Goal: Task Accomplishment & Management: Use online tool/utility

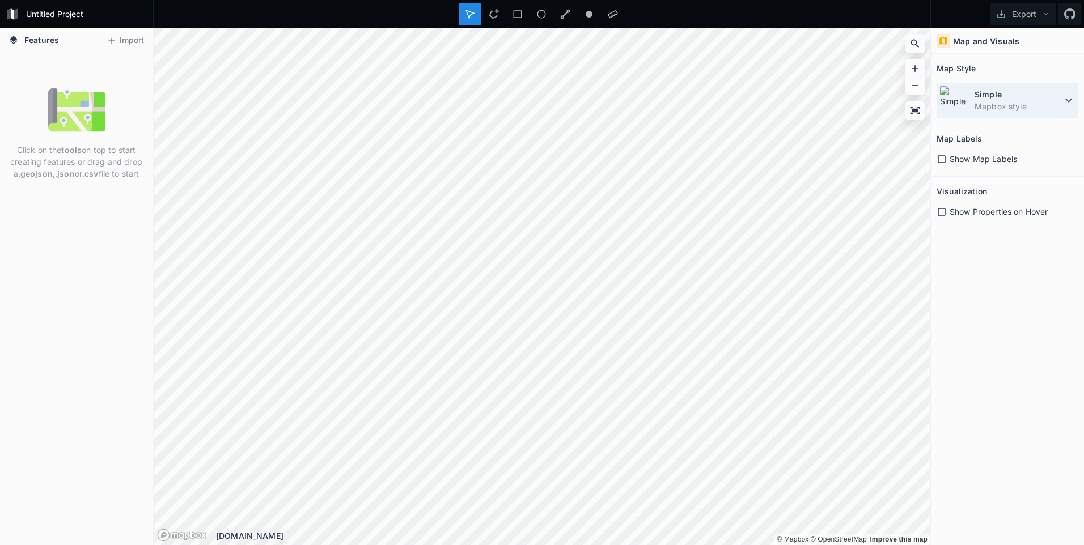
click at [1000, 105] on dd "Mapbox style" at bounding box center [1017, 106] width 87 height 12
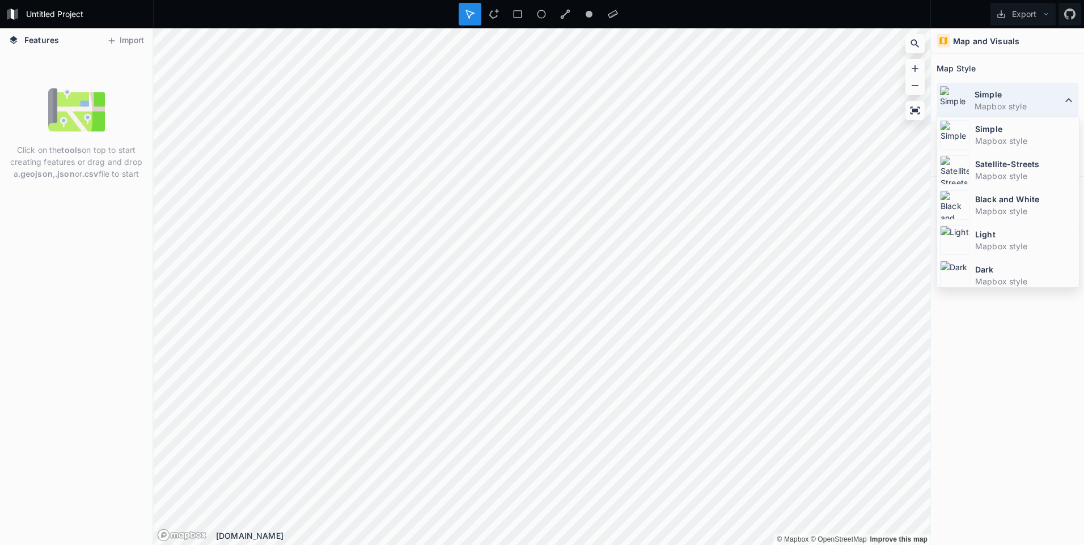
click at [1002, 98] on dt "Simple" at bounding box center [1017, 94] width 87 height 12
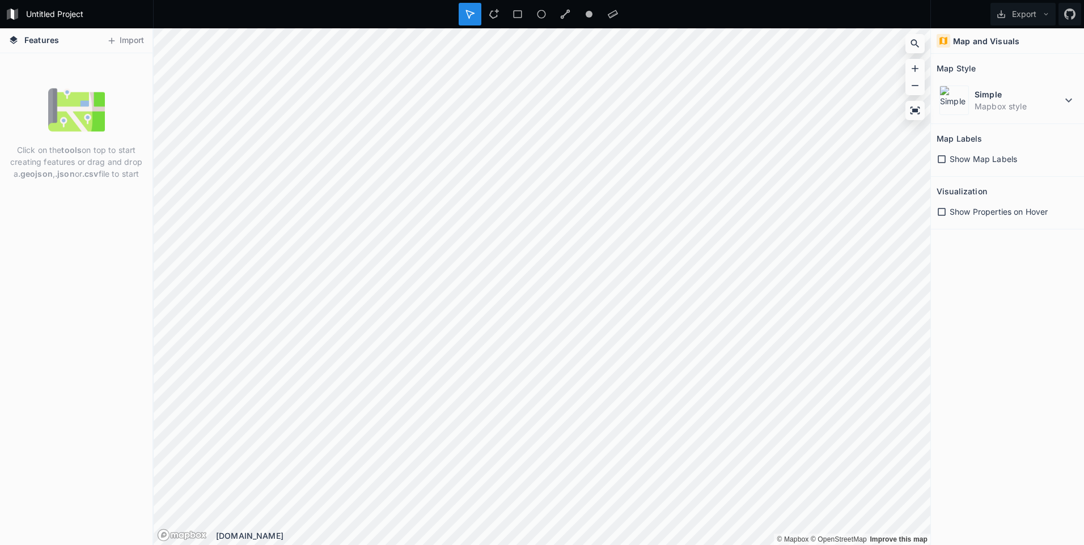
click at [40, 43] on span "Features" at bounding box center [41, 40] width 35 height 12
click at [121, 41] on button "Import" at bounding box center [125, 41] width 49 height 18
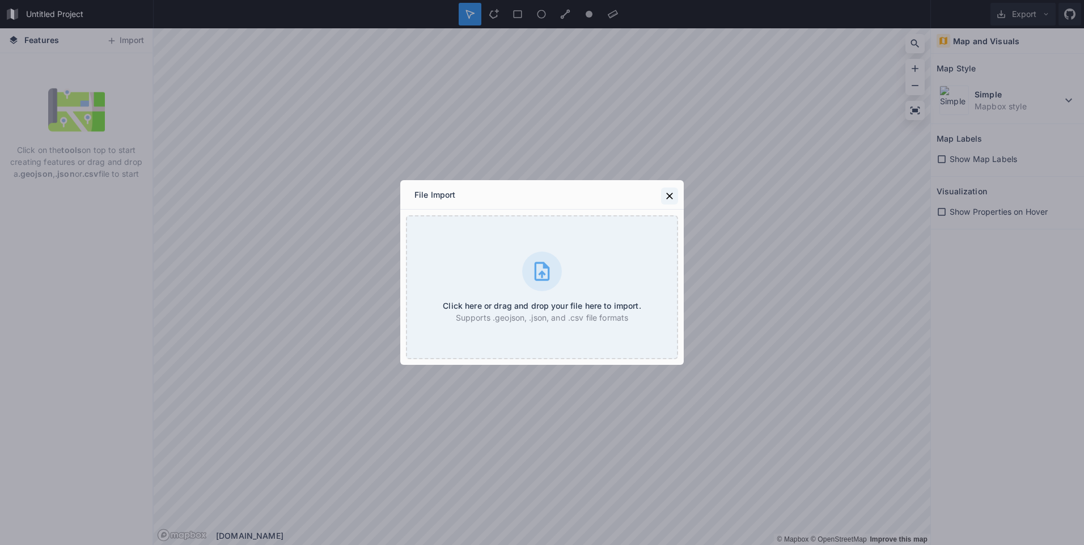
click at [669, 196] on icon at bounding box center [669, 196] width 7 height 7
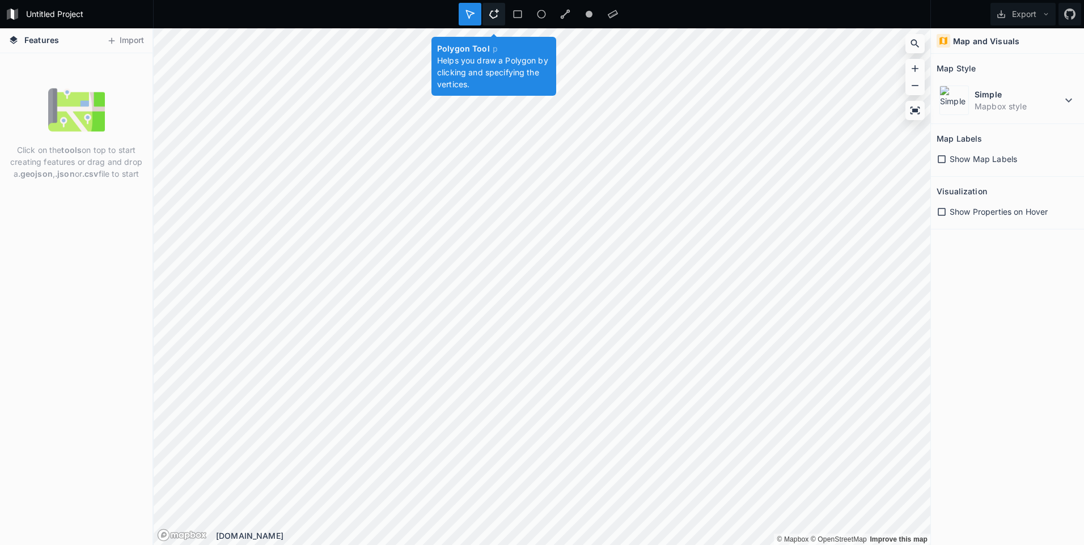
click at [499, 11] on div at bounding box center [493, 14] width 23 height 23
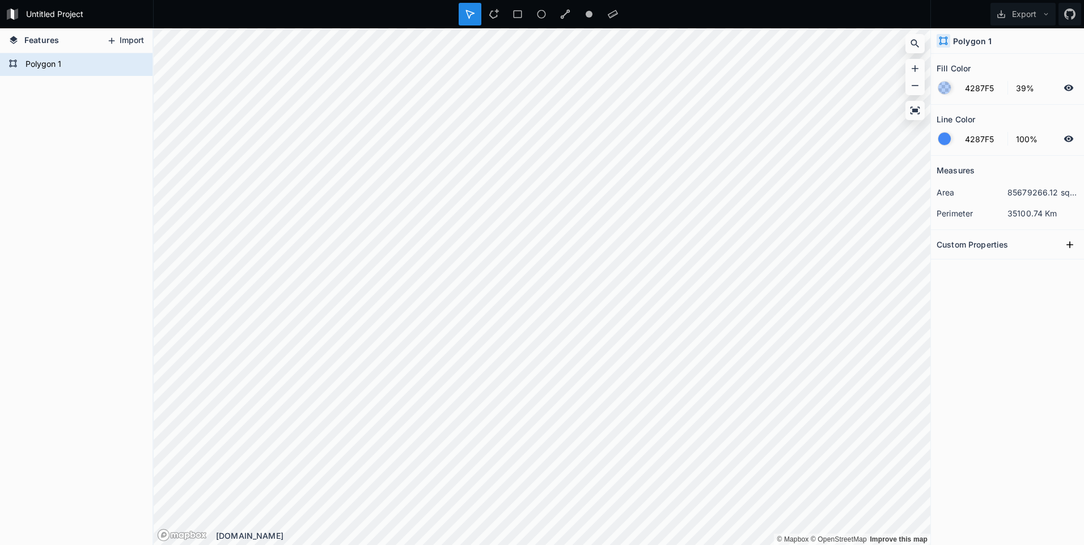
click at [116, 41] on icon at bounding box center [112, 41] width 10 height 10
click at [46, 65] on form "Polygon 1" at bounding box center [75, 64] width 106 height 17
click at [136, 41] on button "Import" at bounding box center [125, 41] width 49 height 18
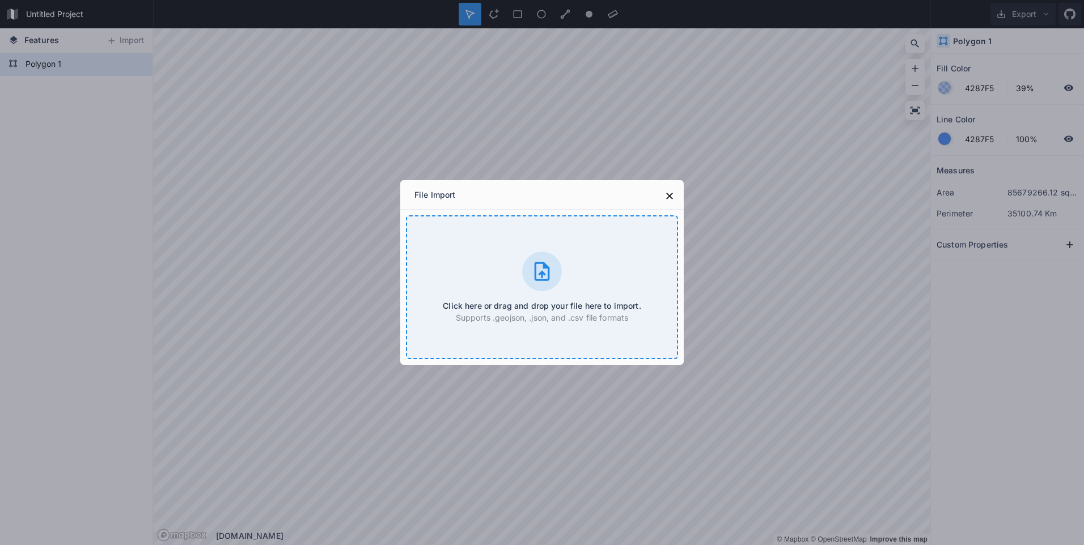
click at [538, 285] on div at bounding box center [542, 272] width 40 height 40
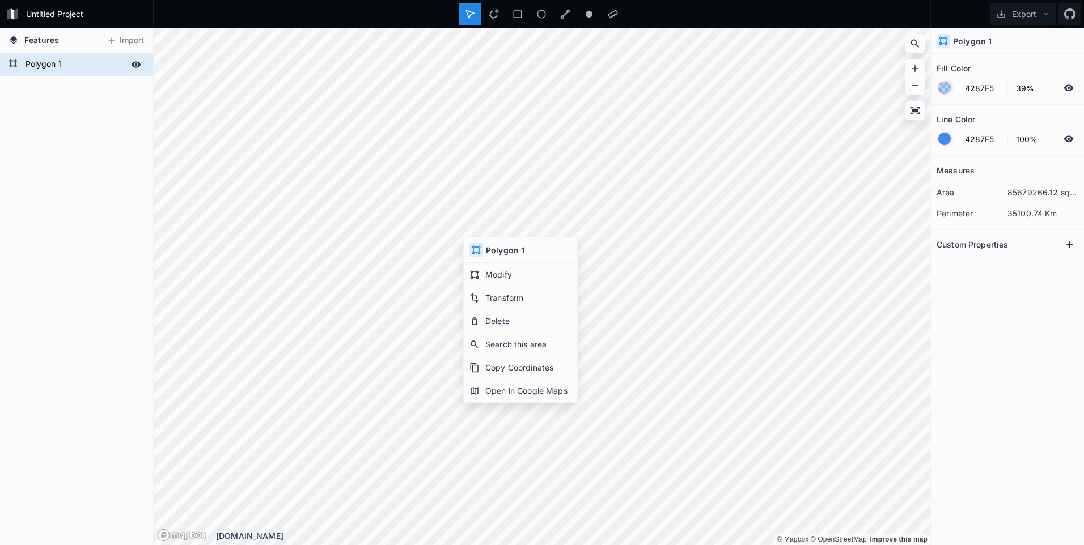
click at [58, 61] on form "Polygon 1" at bounding box center [75, 64] width 106 height 17
click at [139, 64] on icon at bounding box center [136, 64] width 10 height 6
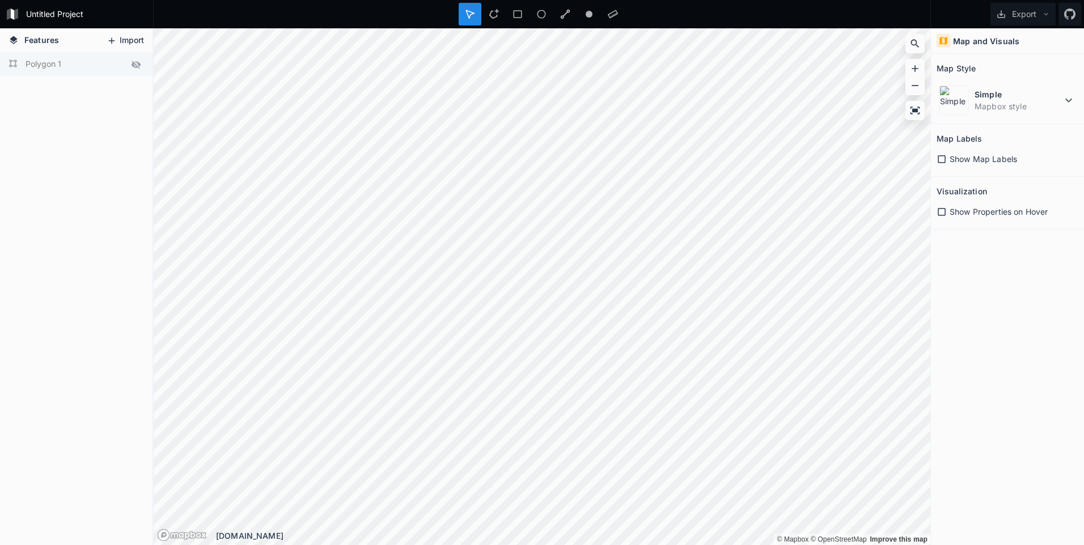
click at [134, 40] on button "Import" at bounding box center [125, 41] width 49 height 18
drag, startPoint x: 30, startPoint y: 39, endPoint x: 18, endPoint y: 41, distance: 12.6
click at [29, 39] on span "Features" at bounding box center [41, 40] width 35 height 12
click at [15, 41] on icon at bounding box center [14, 40] width 10 height 10
click at [1025, 19] on button "Export" at bounding box center [1022, 14] width 65 height 23
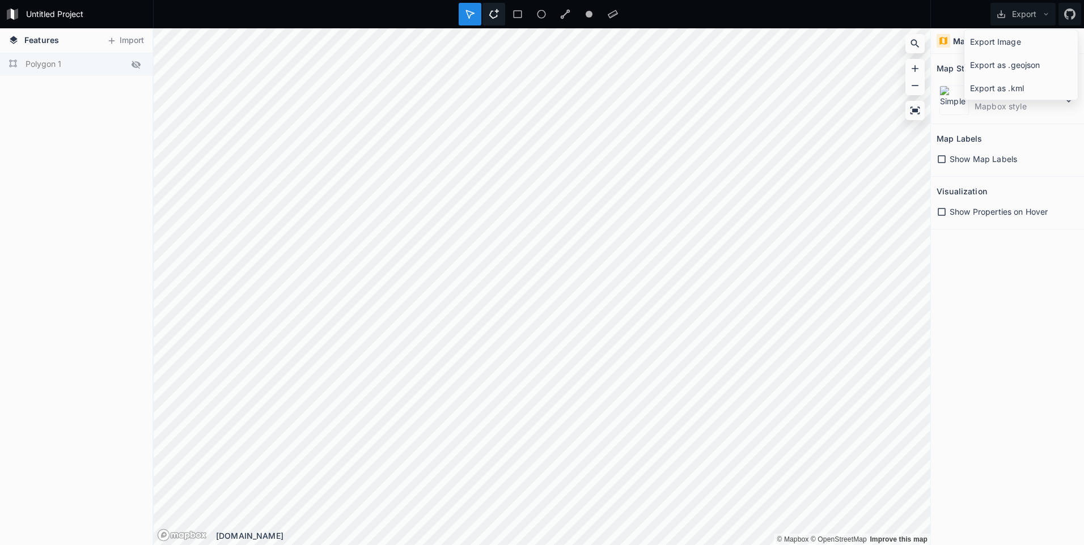
click at [487, 16] on div at bounding box center [493, 14] width 23 height 23
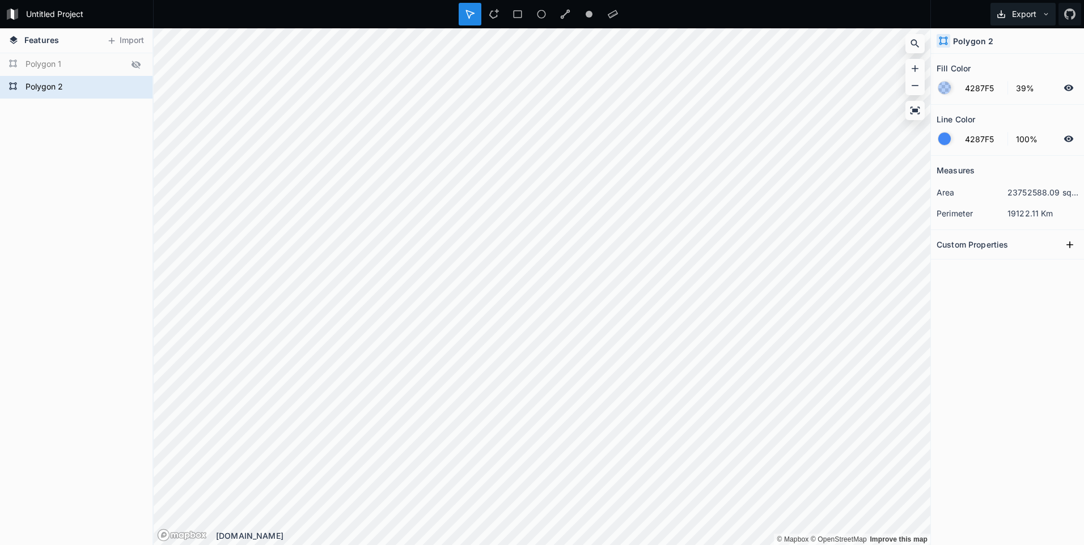
click at [1014, 16] on button "Export" at bounding box center [1022, 14] width 65 height 23
click at [1017, 62] on div "Export as .geojson" at bounding box center [1020, 64] width 113 height 23
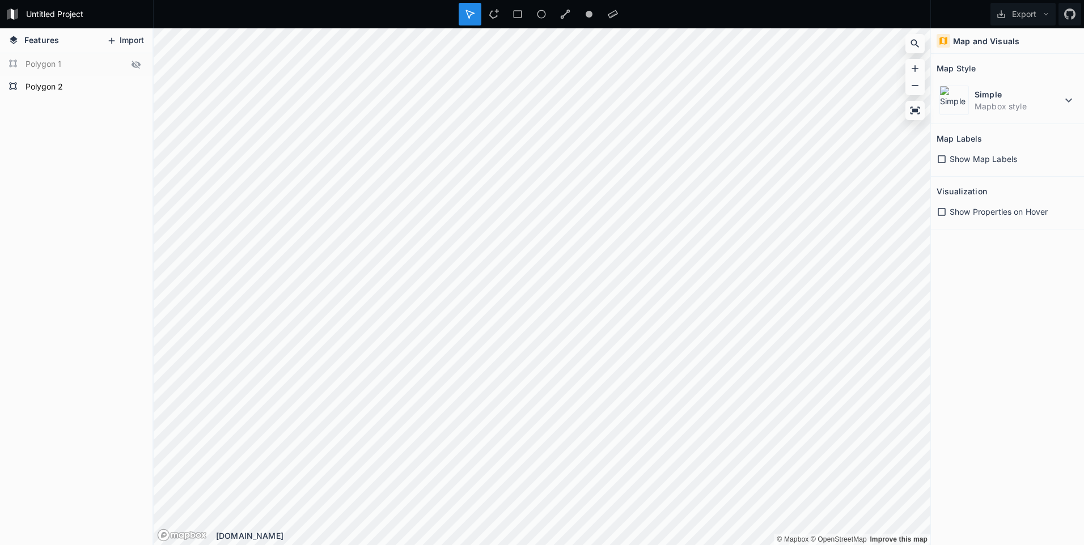
click at [120, 36] on button "Import" at bounding box center [125, 41] width 49 height 18
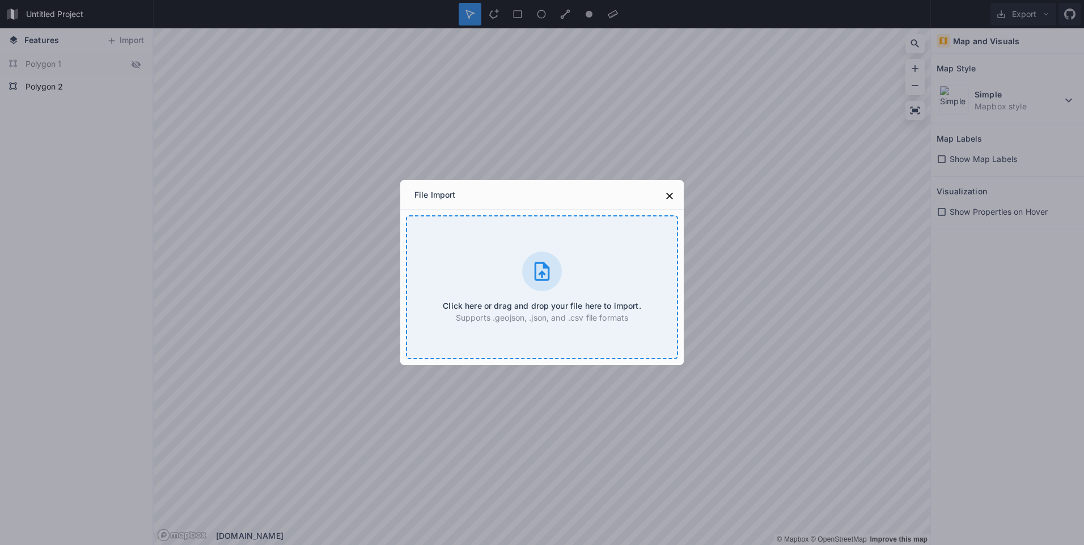
click at [539, 277] on icon at bounding box center [542, 271] width 23 height 23
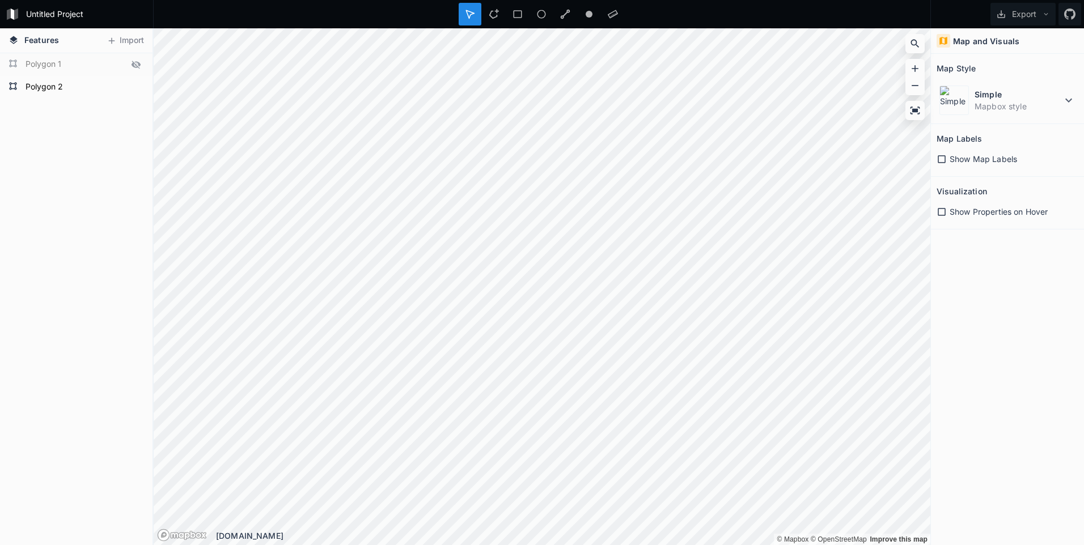
click at [69, 240] on div "Features Import Polygon 2 Polygon 1 © Mapbox © OpenStreetMap Improve this map ©…" at bounding box center [542, 286] width 1084 height 517
click at [121, 38] on button "Import" at bounding box center [125, 41] width 49 height 18
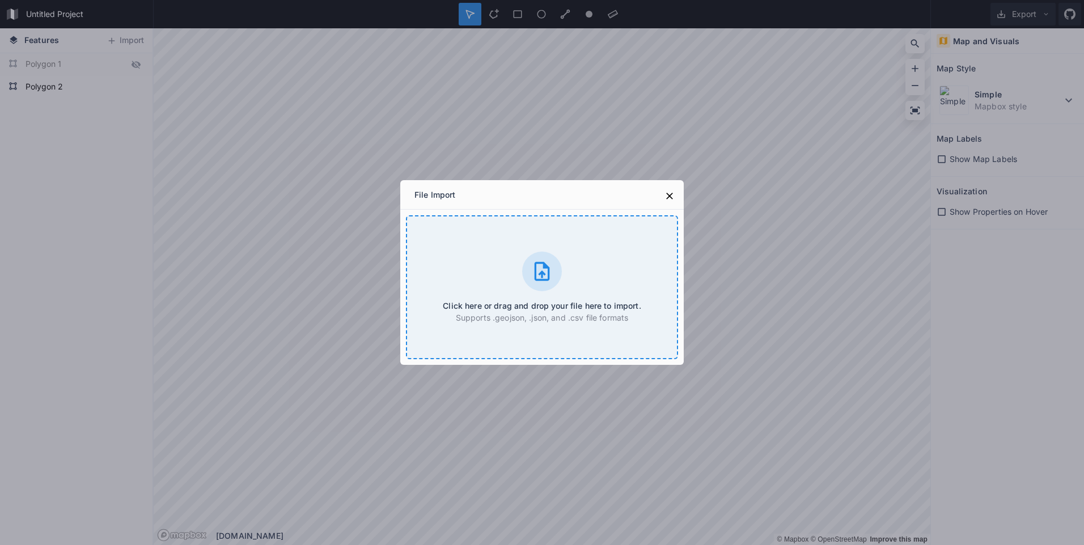
click at [532, 276] on icon at bounding box center [542, 271] width 23 height 23
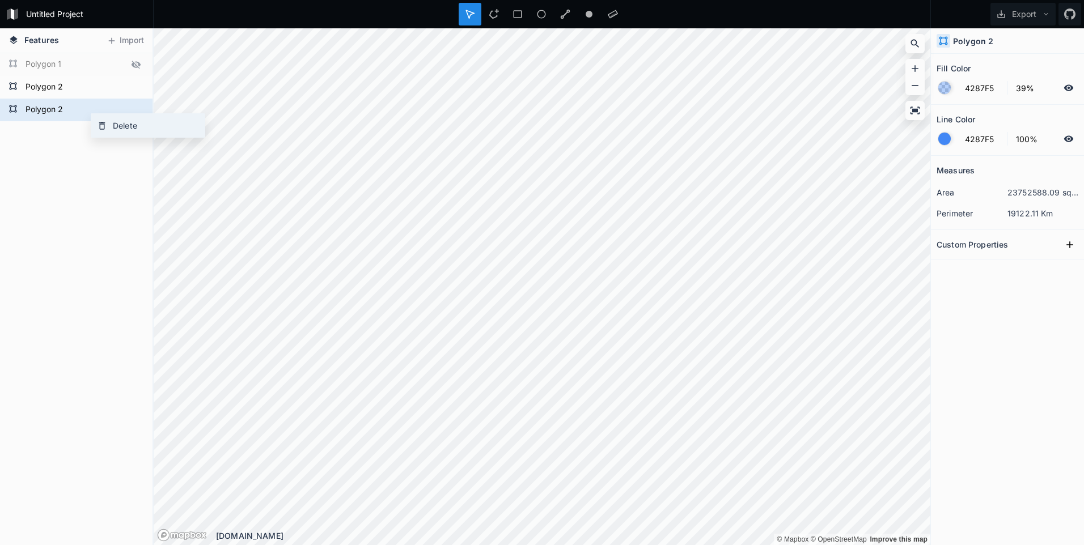
click at [121, 125] on div "Delete" at bounding box center [147, 125] width 113 height 23
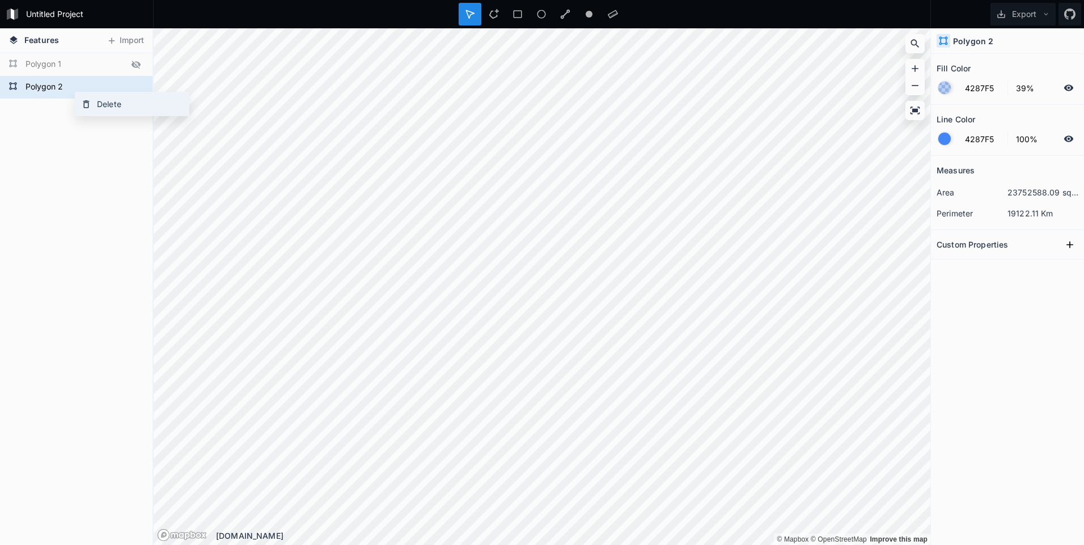
click at [90, 103] on icon at bounding box center [86, 104] width 10 height 10
click at [86, 82] on div "Delete" at bounding box center [125, 80] width 113 height 23
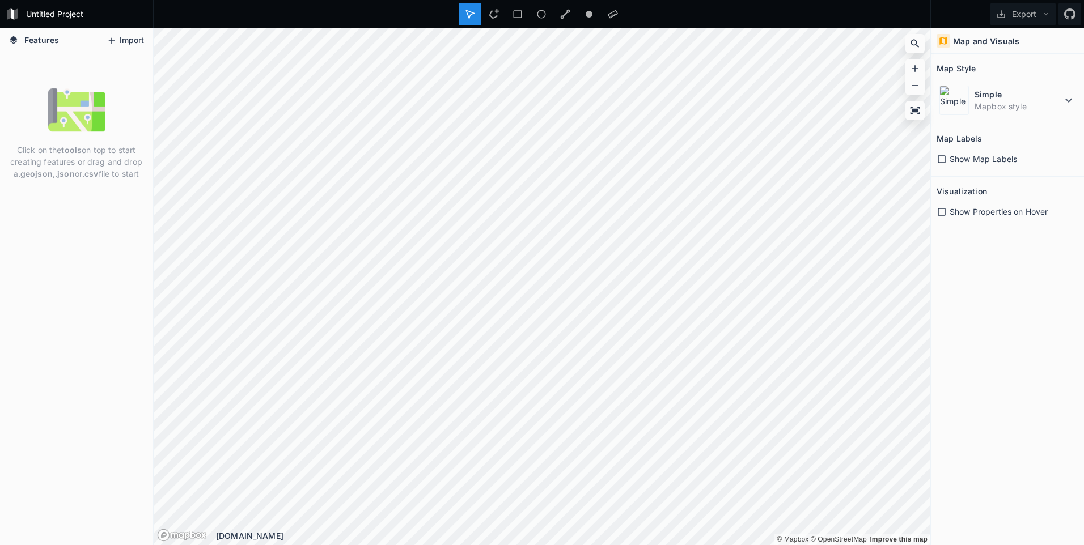
click at [127, 40] on button "Import" at bounding box center [125, 41] width 49 height 18
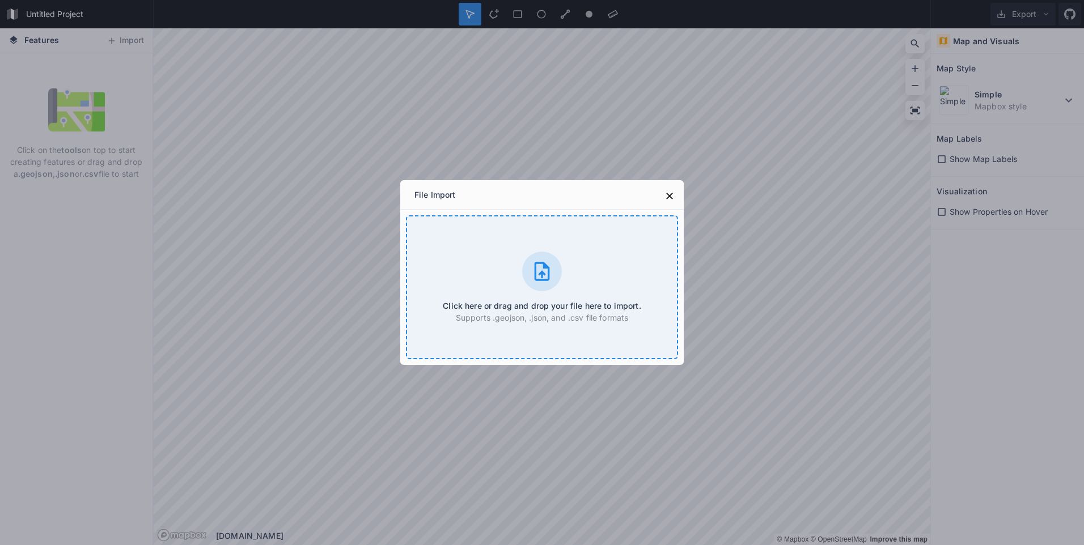
click at [556, 292] on div "Click here or drag and drop your file here to import. Supports .geojson, .json,…" at bounding box center [542, 287] width 272 height 144
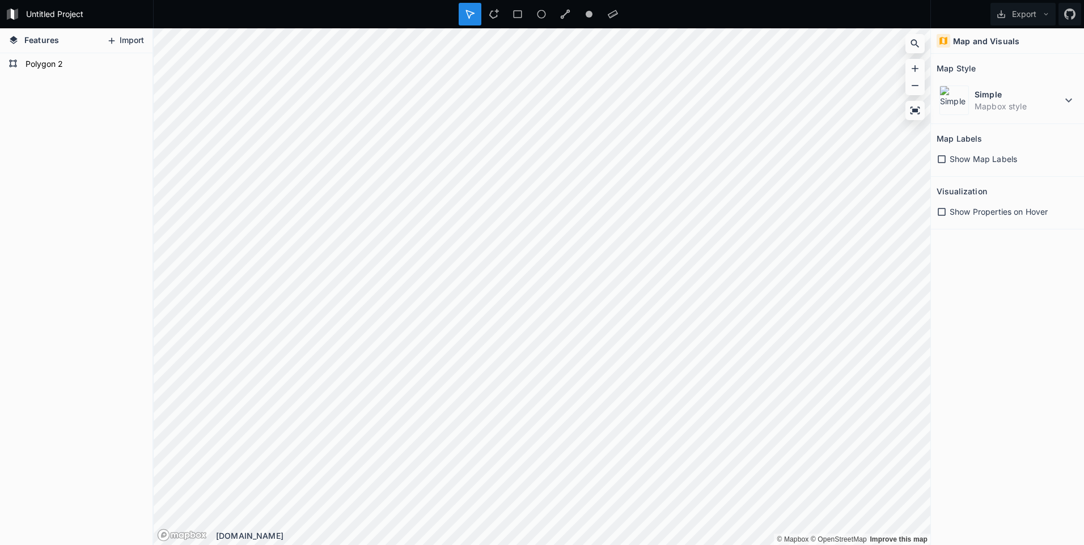
click at [139, 38] on button "Import" at bounding box center [125, 41] width 49 height 18
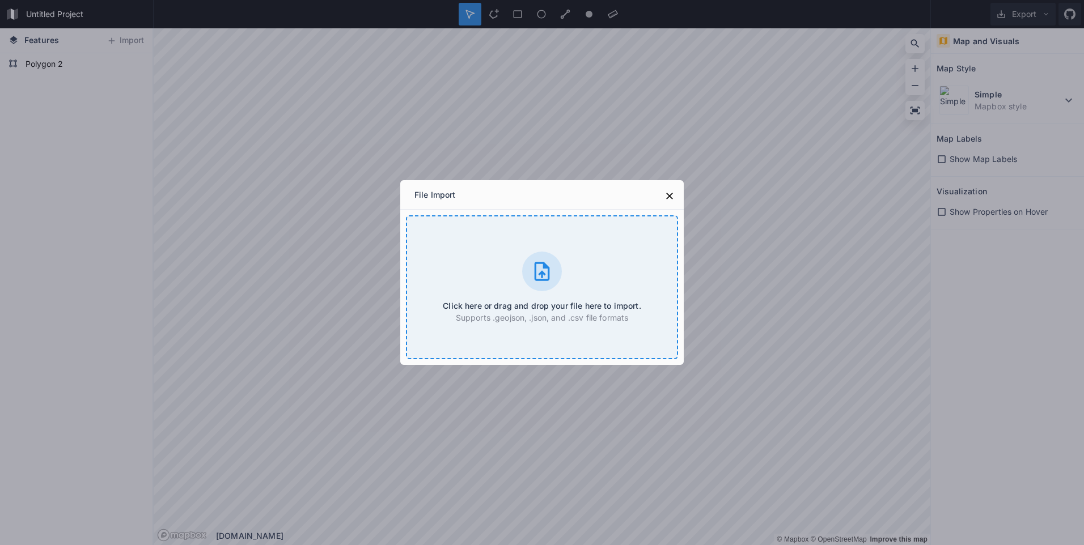
click at [510, 258] on div "Click here or drag and drop your file here to import. Supports .geojson, .json,…" at bounding box center [542, 287] width 272 height 144
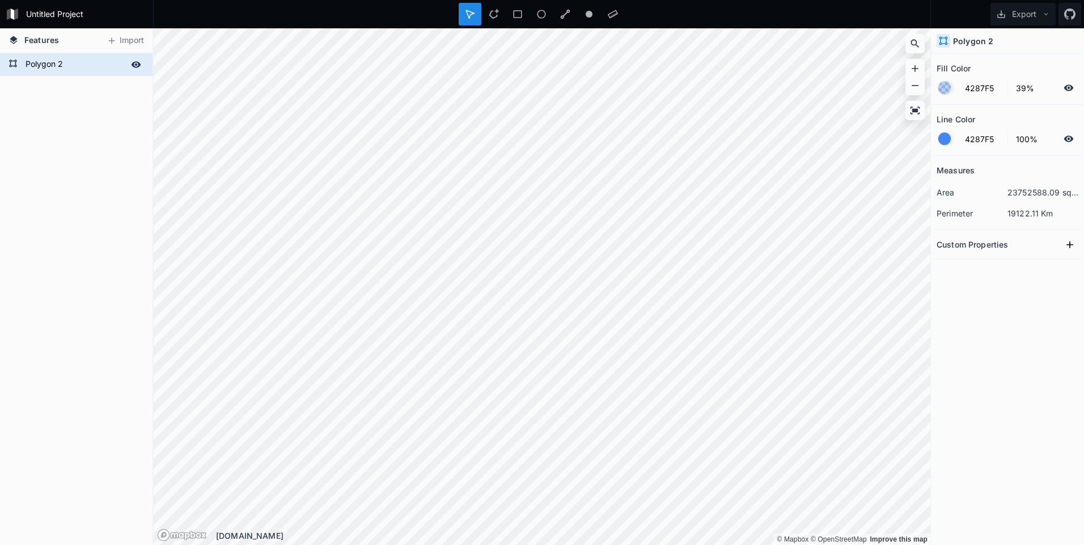
click at [98, 67] on form "Polygon 2" at bounding box center [75, 64] width 106 height 17
click at [78, 68] on form "Polygon 2" at bounding box center [75, 64] width 106 height 17
click at [126, 86] on div "Delete" at bounding box center [160, 84] width 113 height 23
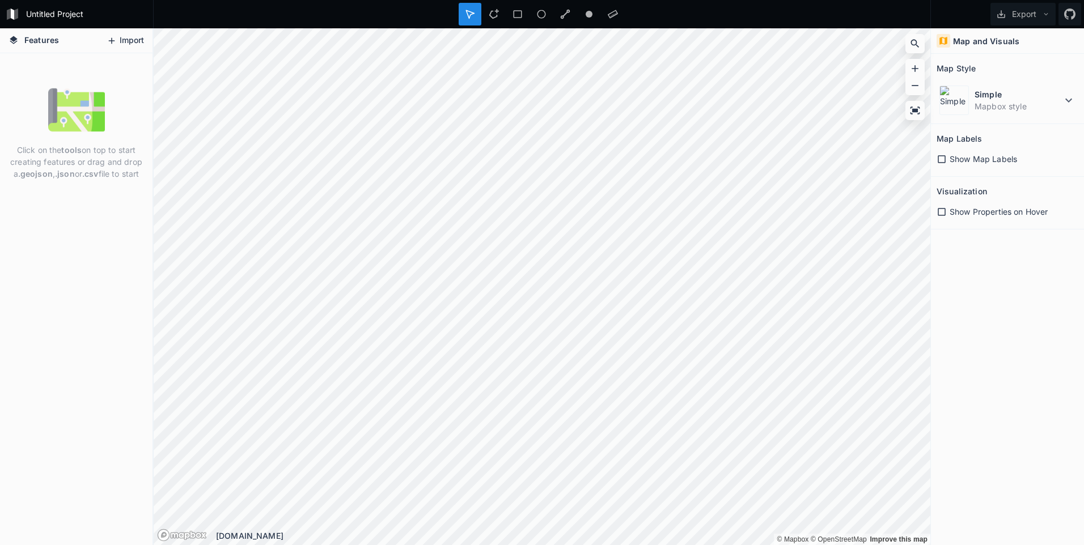
click at [137, 39] on button "Import" at bounding box center [125, 41] width 49 height 18
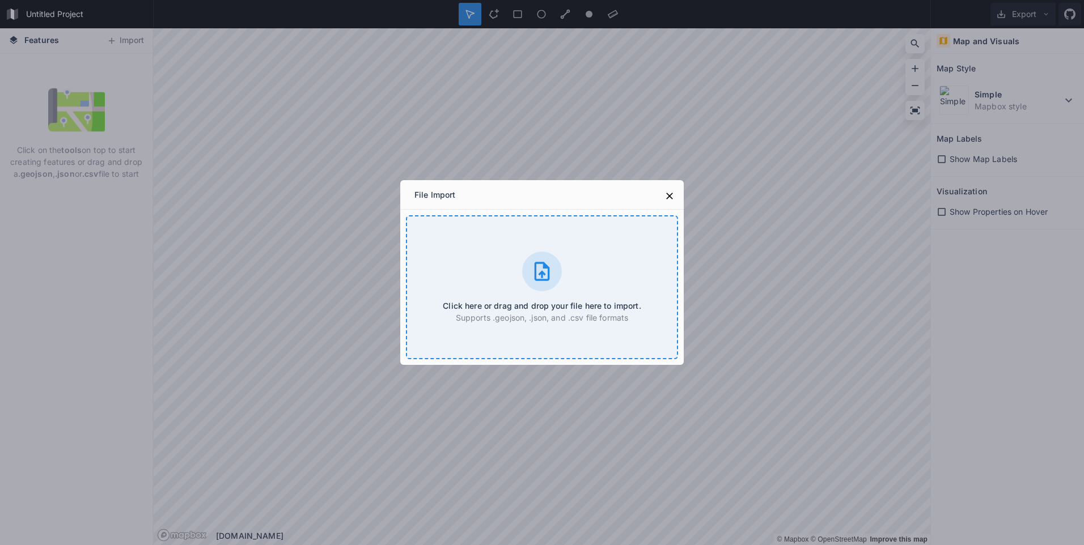
click at [524, 273] on div at bounding box center [542, 272] width 40 height 40
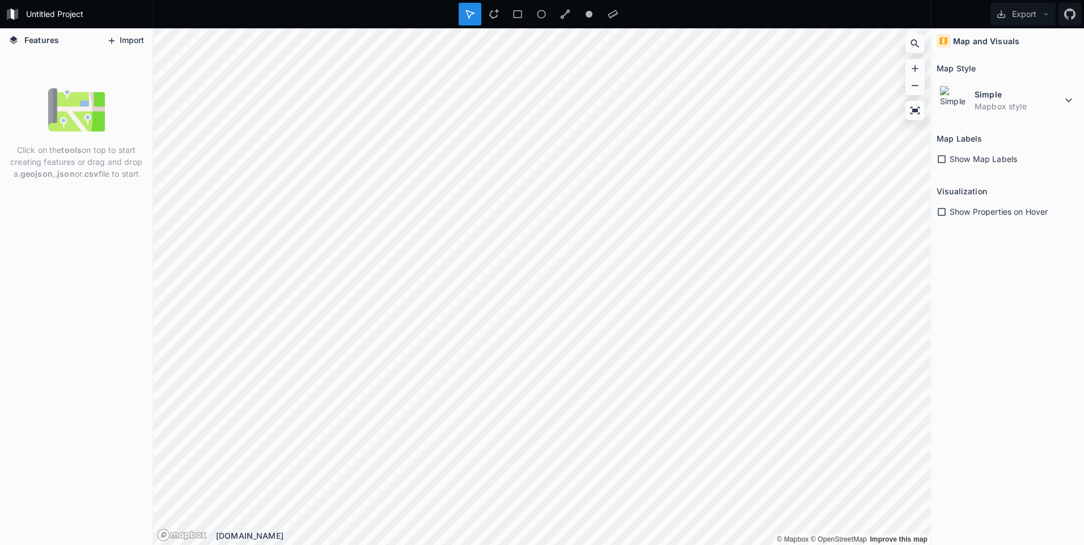
click at [112, 36] on icon at bounding box center [112, 41] width 10 height 10
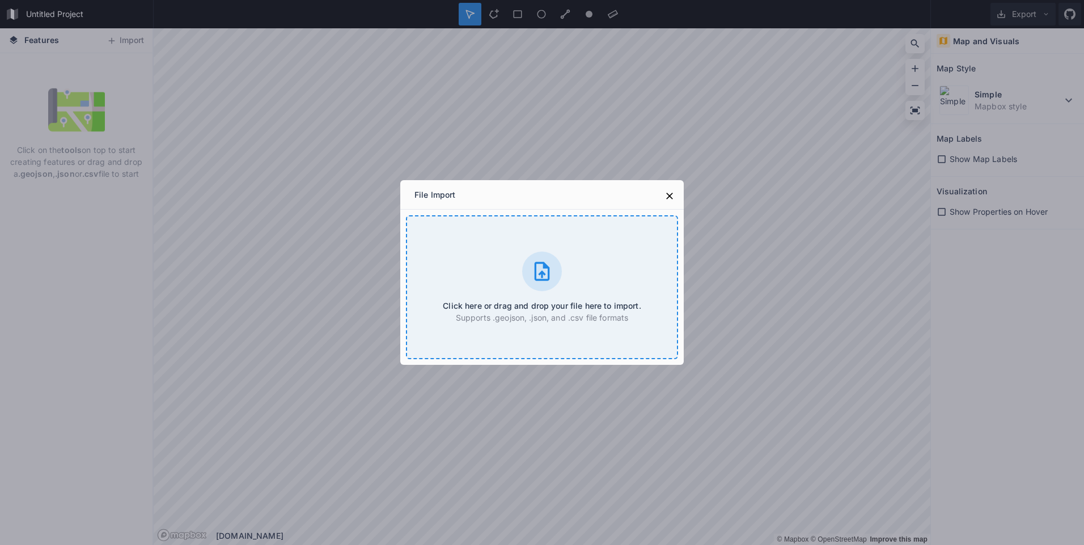
click at [548, 271] on icon at bounding box center [541, 271] width 15 height 19
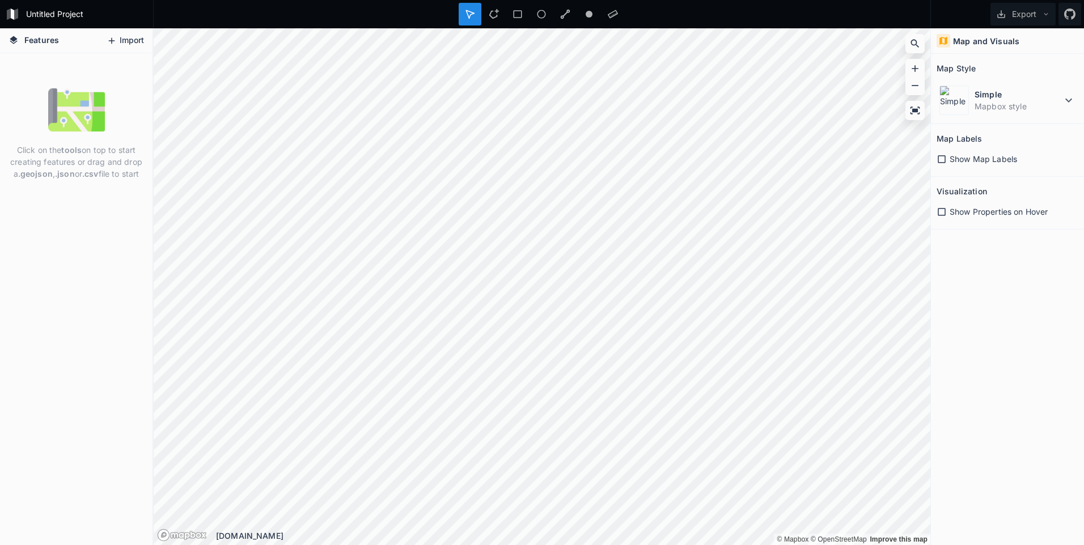
click at [127, 40] on button "Import" at bounding box center [125, 41] width 49 height 18
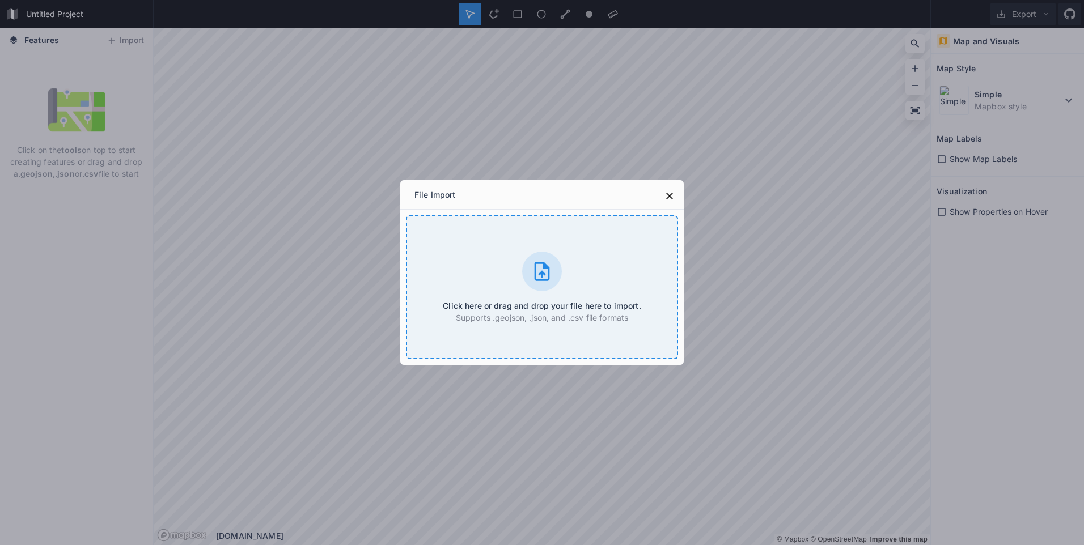
click at [520, 270] on div "Click here or drag and drop your file here to import. Supports .geojson, .json,…" at bounding box center [542, 287] width 272 height 144
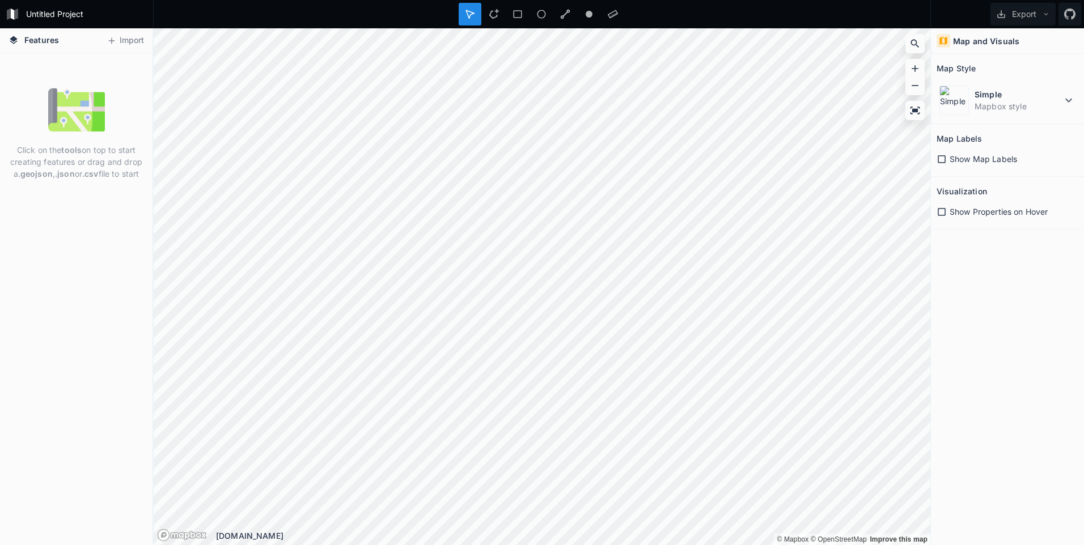
click at [0, 354] on html "Untitled Project Export Features Import Click on the tools on top to start crea…" at bounding box center [542, 272] width 1084 height 545
click at [559, 11] on div at bounding box center [565, 14] width 23 height 23
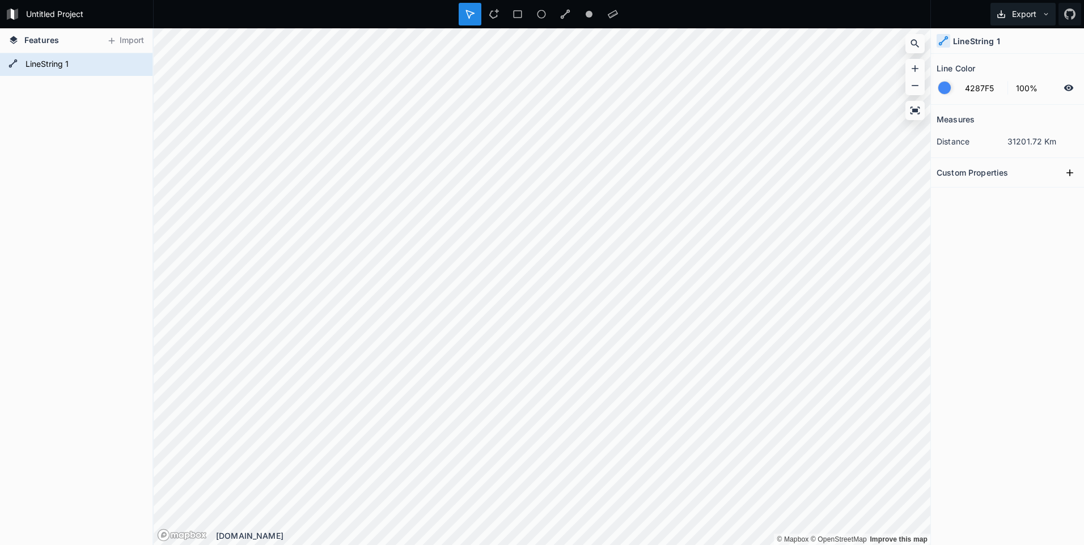
click at [1018, 14] on button "Export" at bounding box center [1022, 14] width 65 height 23
click at [1005, 63] on div "Export as .geojson" at bounding box center [1020, 64] width 113 height 23
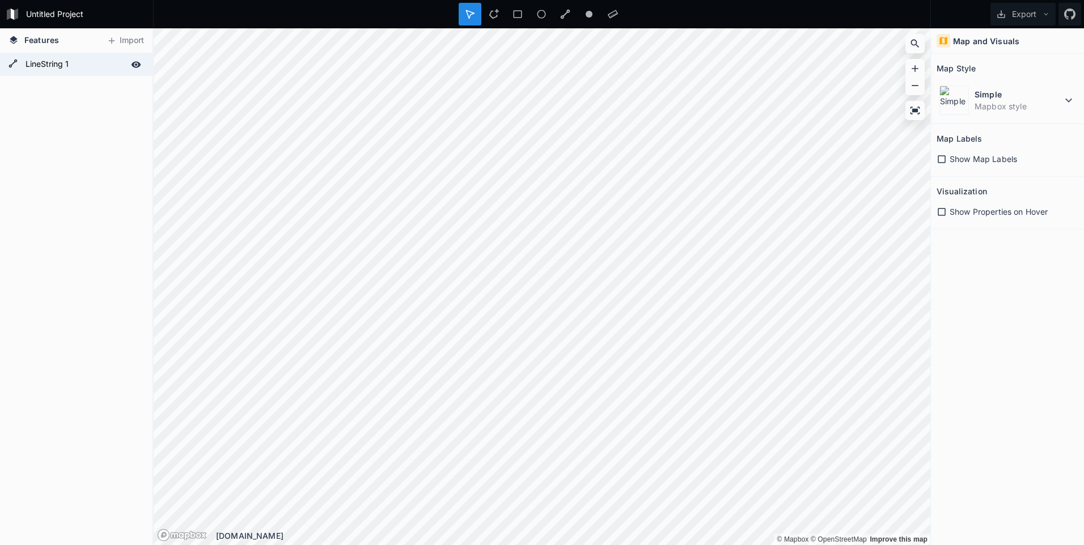
click at [68, 58] on form "LineString 1" at bounding box center [75, 64] width 106 height 17
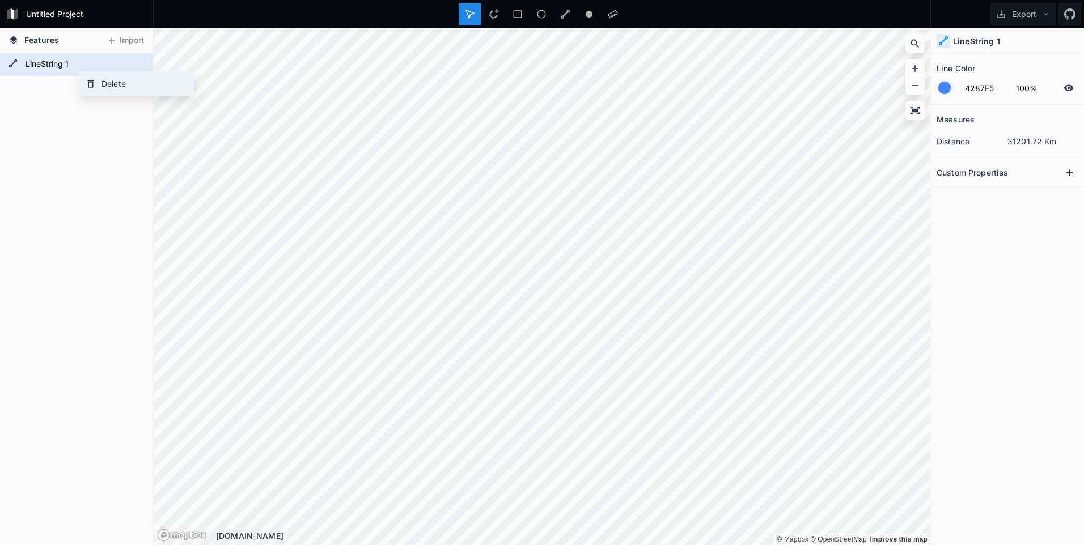
click at [120, 87] on div "Delete" at bounding box center [136, 83] width 113 height 23
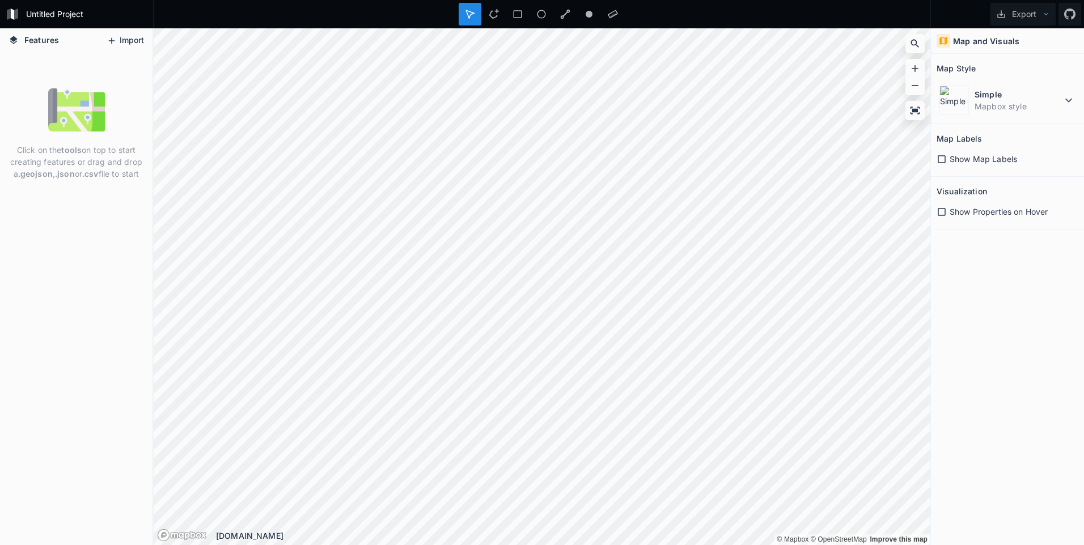
click at [133, 37] on button "Import" at bounding box center [125, 41] width 49 height 18
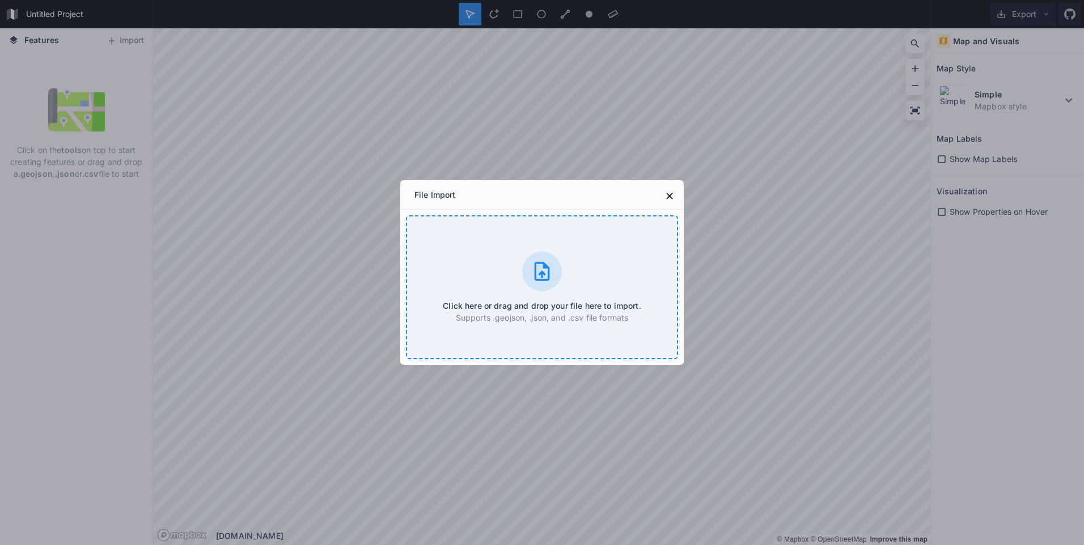
click at [558, 283] on div "Click here or drag and drop your file here to import. Supports .geojson, .json,…" at bounding box center [542, 287] width 272 height 144
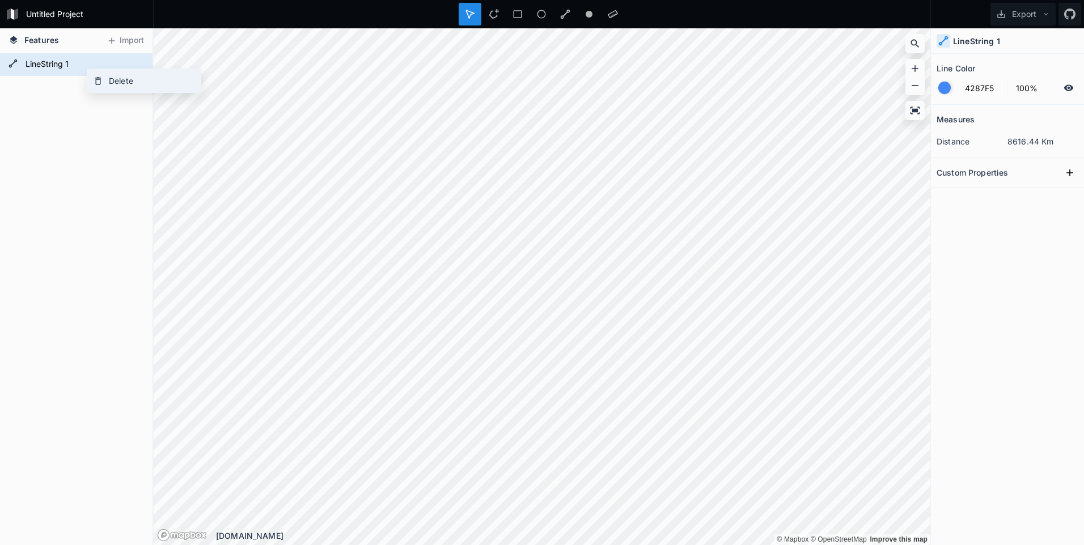
click at [109, 79] on div "Delete" at bounding box center [143, 80] width 113 height 23
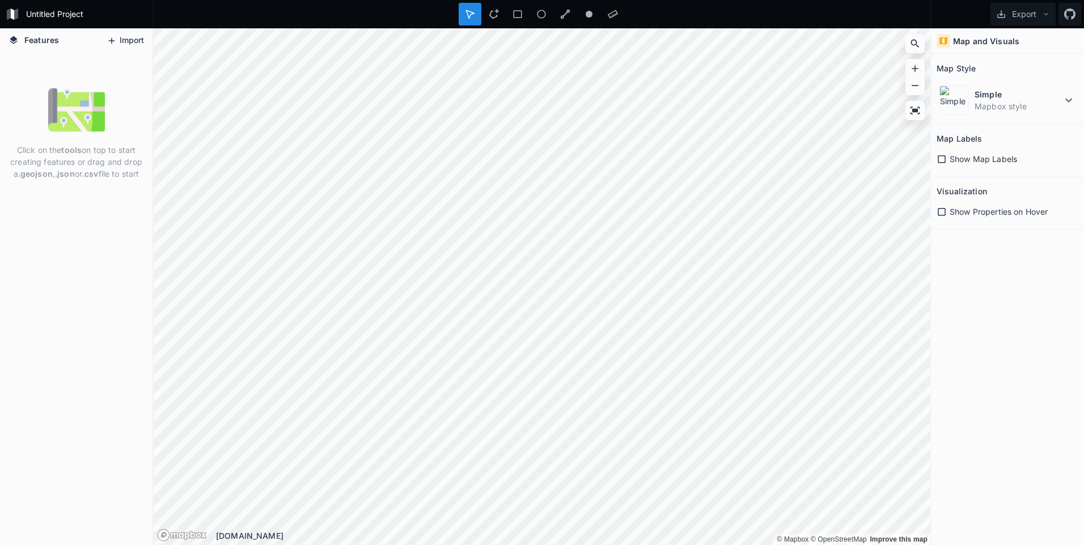
click at [128, 41] on button "Import" at bounding box center [125, 41] width 49 height 18
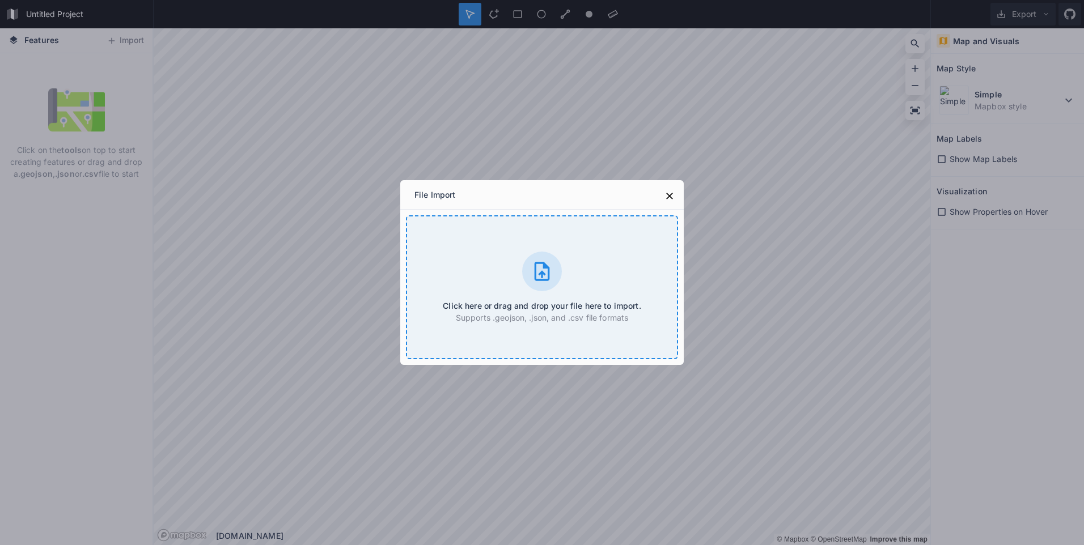
click at [531, 258] on div at bounding box center [542, 272] width 40 height 40
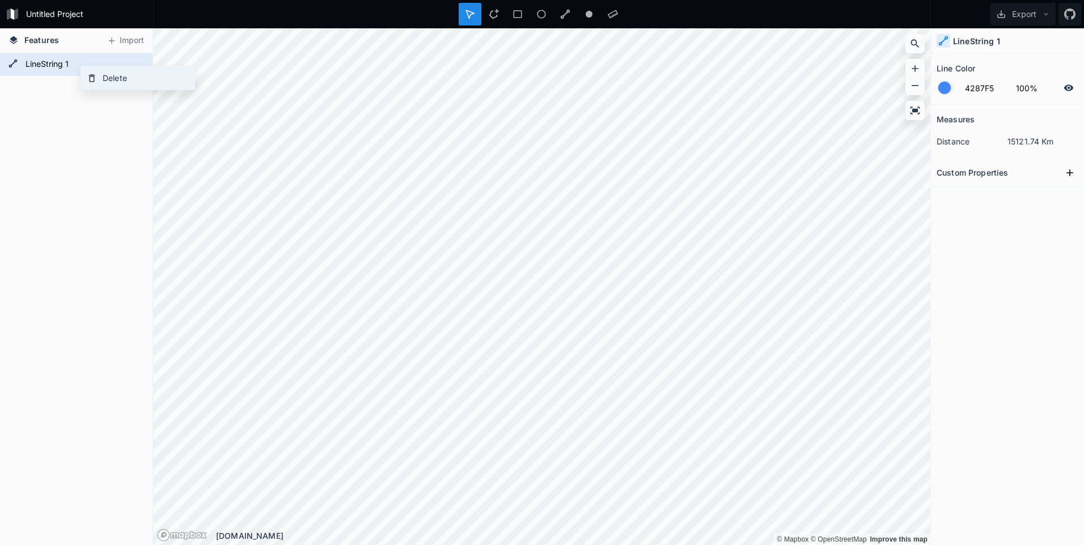
click at [90, 75] on icon at bounding box center [92, 78] width 6 height 8
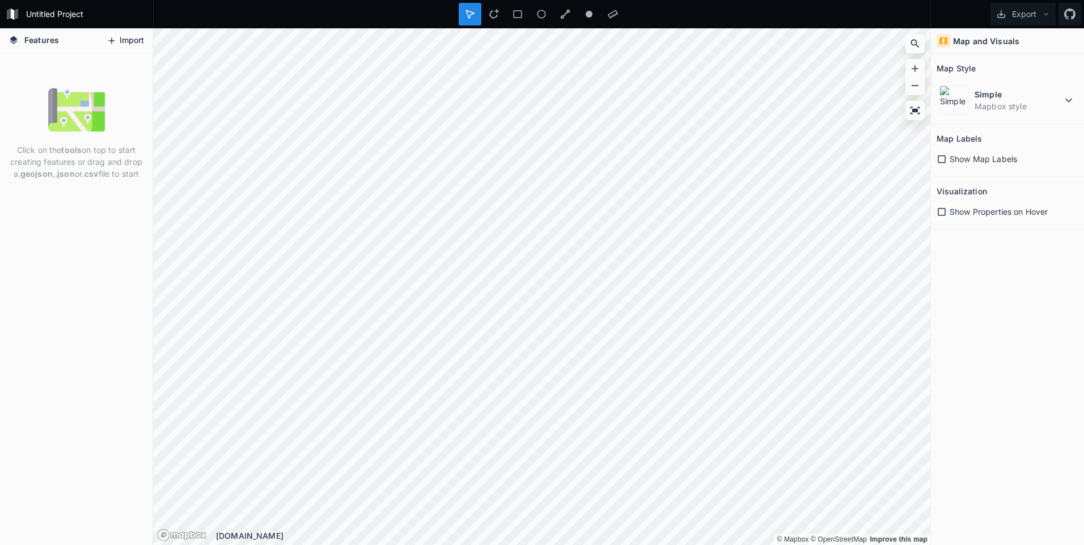
click at [114, 43] on icon at bounding box center [112, 41] width 10 height 10
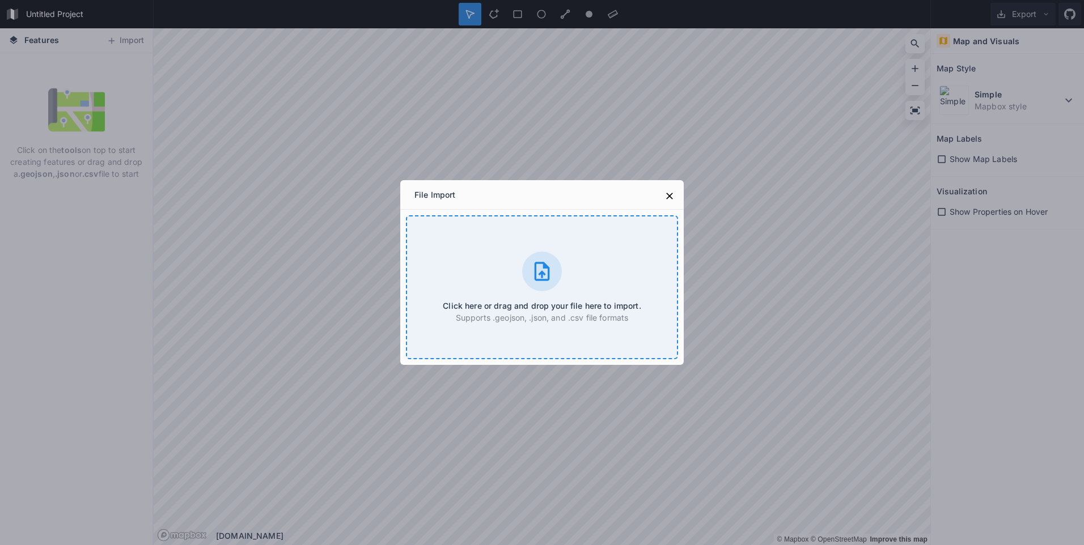
click at [516, 256] on div "Click here or drag and drop your file here to import. Supports .geojson, .json,…" at bounding box center [542, 287] width 272 height 144
